Goal: Task Accomplishment & Management: Use online tool/utility

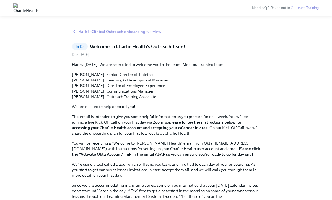
click at [75, 32] on icon at bounding box center [74, 31] width 4 height 4
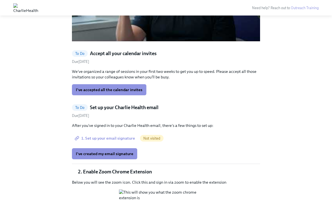
scroll to position [473, 0]
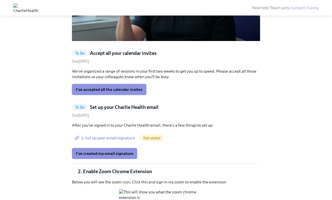
click at [134, 91] on span "I've accepted all the calendar invites" at bounding box center [109, 90] width 67 height 6
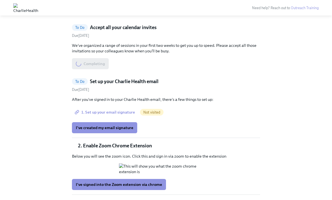
scroll to position [506, 0]
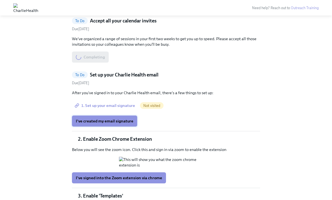
click at [121, 123] on button "I've created my email signature" at bounding box center [104, 120] width 65 height 11
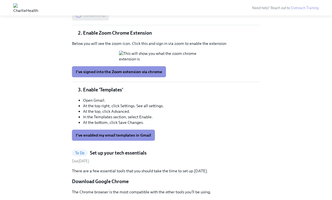
scroll to position [627, 0]
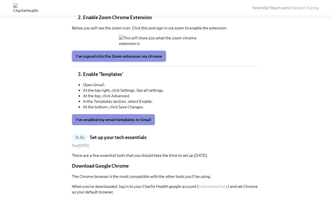
click at [157, 59] on span "I've signed into the Zoom extension via chrome" at bounding box center [119, 56] width 86 height 6
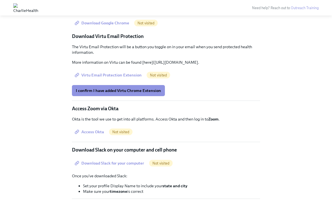
scroll to position [766, 0]
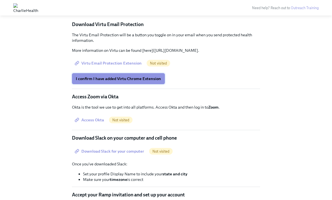
click at [132, 81] on span "I confirm I have added Virtu Chrome Extension" at bounding box center [118, 79] width 85 height 6
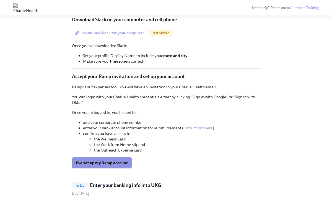
scroll to position [885, 0]
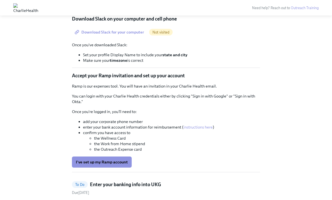
click at [98, 4] on span "Access Okta" at bounding box center [90, 1] width 28 height 6
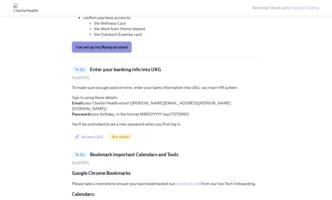
scroll to position [1001, 0]
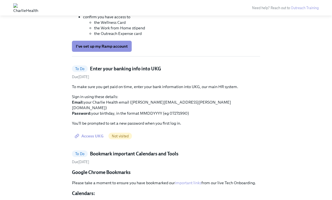
click at [114, 49] on span "I've set up my Ramp account" at bounding box center [102, 46] width 52 height 6
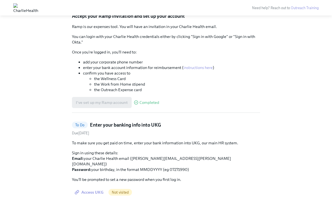
scroll to position [945, 0]
